Goal: Obtain resource: Download file/media

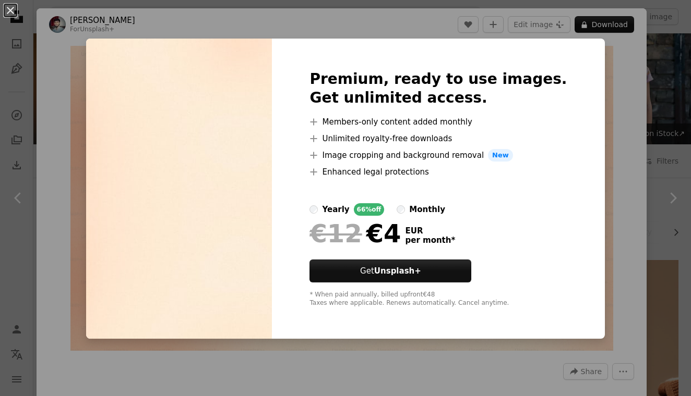
click at [203, 15] on div "An X shape Premium, ready to use images. Get unlimited access. A plus sign Memb…" at bounding box center [345, 198] width 691 height 396
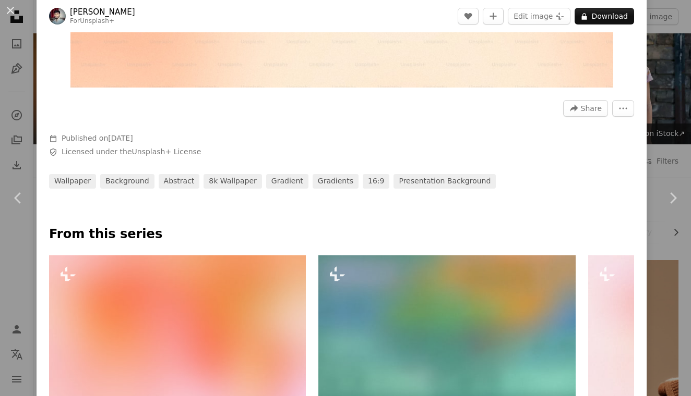
scroll to position [267, 0]
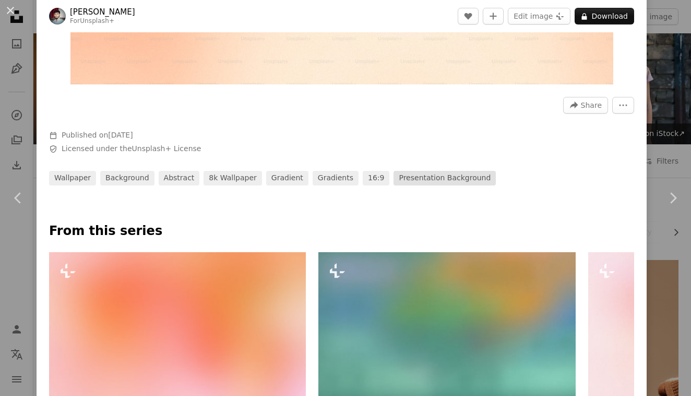
click at [455, 172] on link "presentation background" at bounding box center [444, 178] width 102 height 15
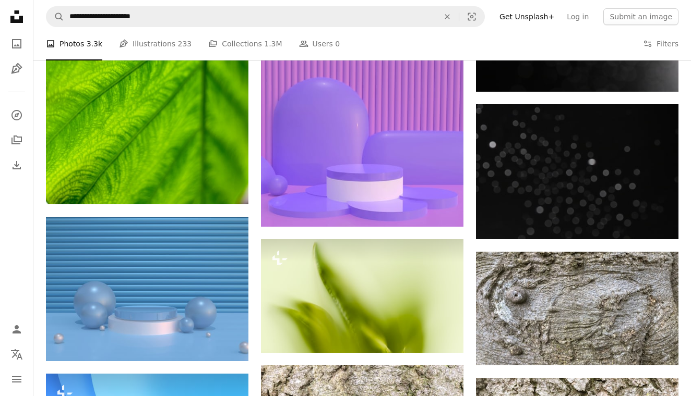
scroll to position [10339, 0]
